Goal: Navigation & Orientation: Find specific page/section

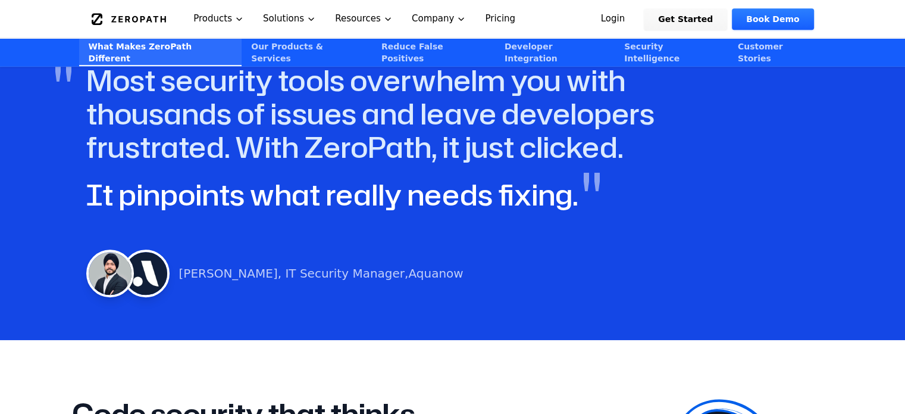
scroll to position [1071, 0]
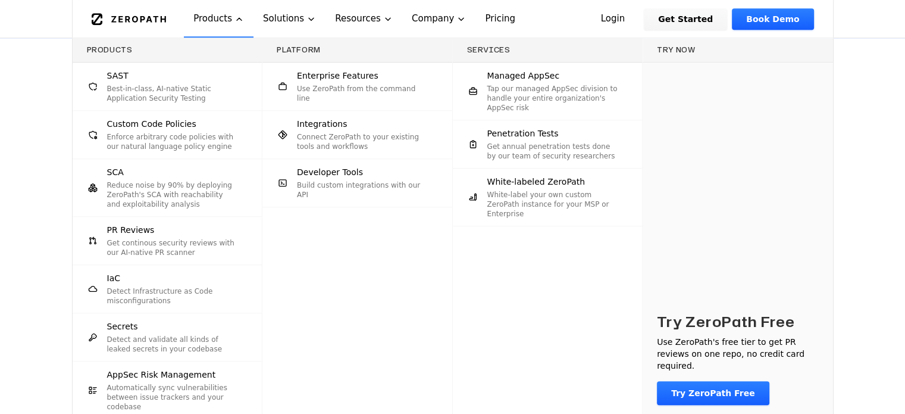
click at [11, 85] on div "Products SAST Best-in-class, AI-native Static Application Security Testing Cust…" at bounding box center [452, 245] width 905 height 415
